Goal: Information Seeking & Learning: Learn about a topic

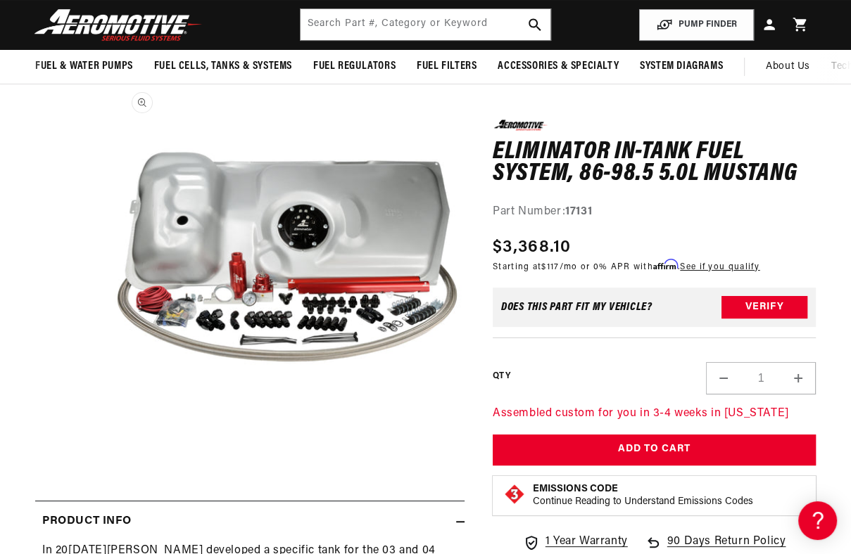
click at [113, 435] on button "Open media 1 in modal" at bounding box center [113, 435] width 0 height 0
